Goal: Task Accomplishment & Management: Manage account settings

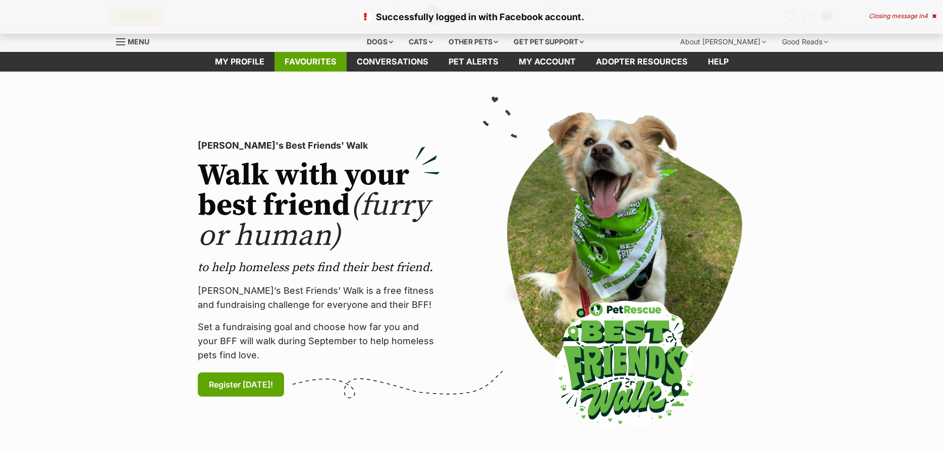
click at [311, 67] on link "Favourites" at bounding box center [310, 62] width 72 height 20
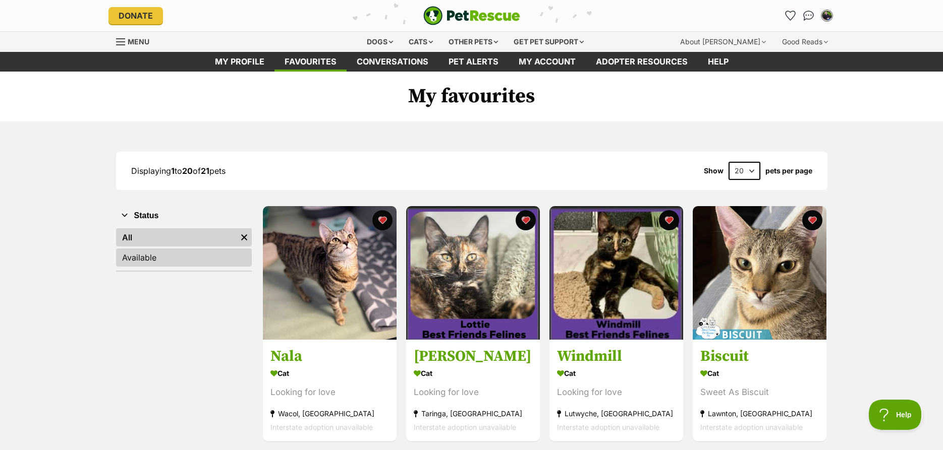
click at [158, 259] on link "Available" at bounding box center [184, 258] width 136 height 18
click at [728, 162] on select "20 40 60" at bounding box center [744, 171] width 32 height 18
select select "60"
click option "60" at bounding box center [0, 0] width 0 height 0
